Goal: Check status: Check status

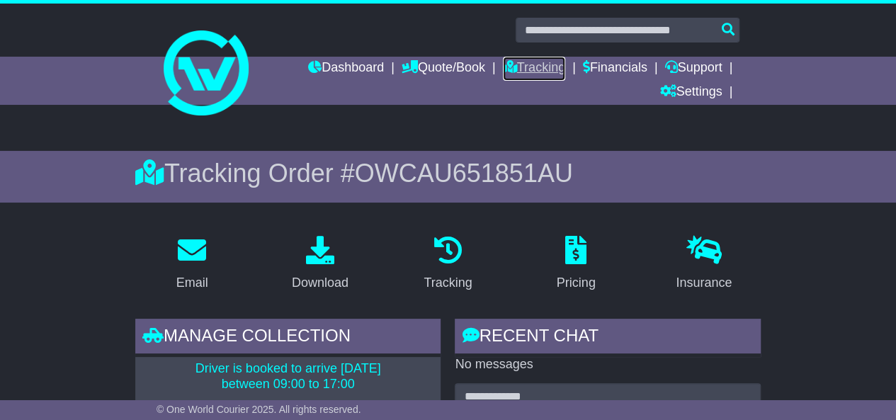
click at [530, 70] on link "Tracking" at bounding box center [534, 69] width 62 height 24
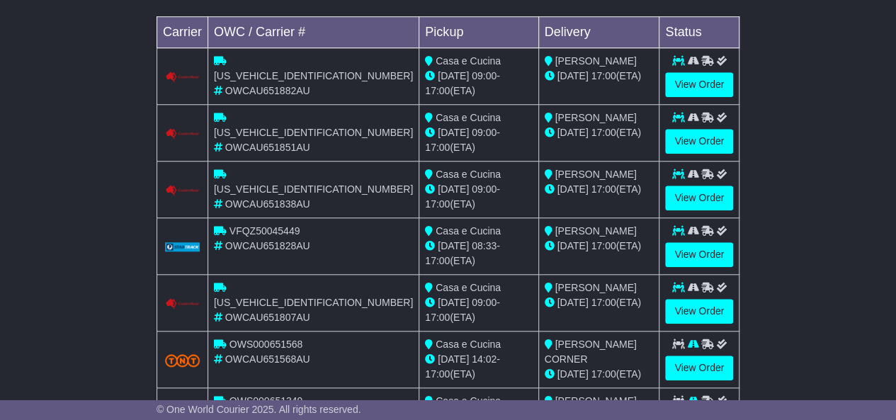
scroll to position [564, 0]
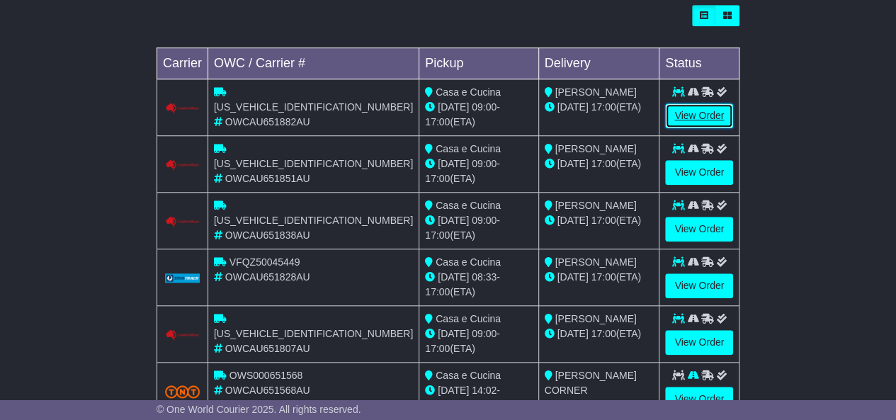
click at [702, 103] on link "View Order" at bounding box center [699, 115] width 68 height 25
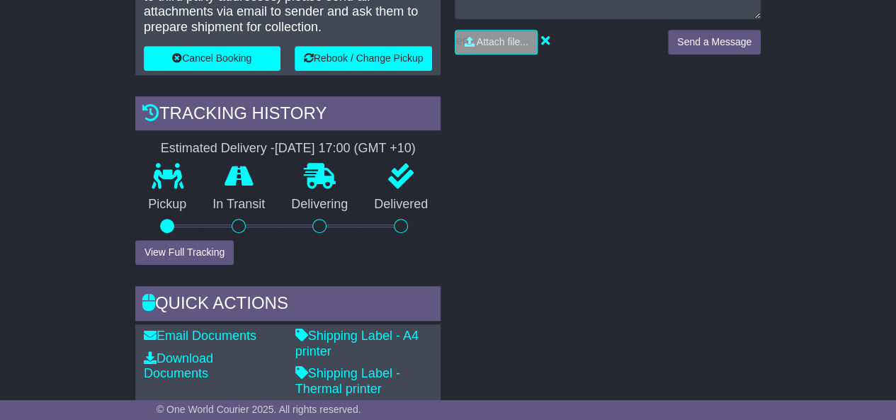
scroll to position [426, 0]
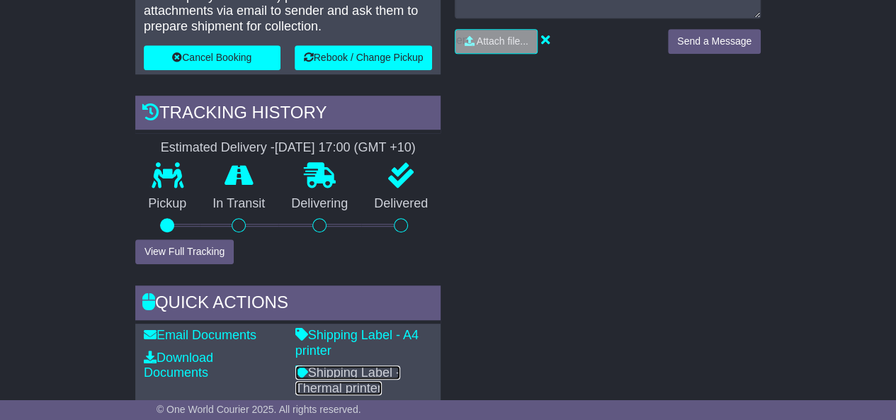
click at [370, 375] on link "Shipping Label - Thermal printer" at bounding box center [347, 380] width 105 height 30
